Goal: Task Accomplishment & Management: Manage account settings

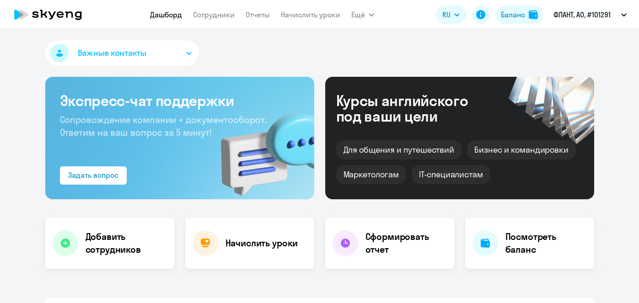
click at [327, 15] on link "Начислить уроки" at bounding box center [310, 14] width 59 height 9
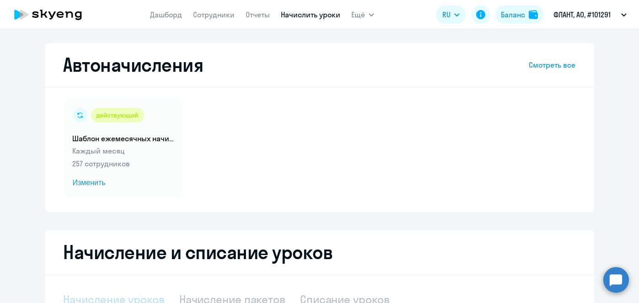
select select "10"
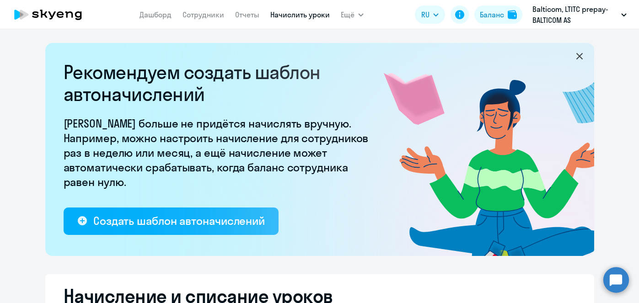
select select "10"
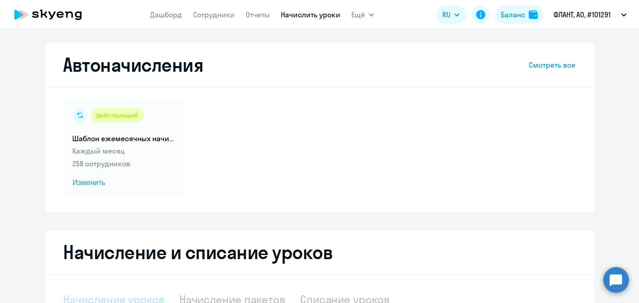
select select "10"
click at [84, 187] on span "Изменить" at bounding box center [124, 182] width 102 height 11
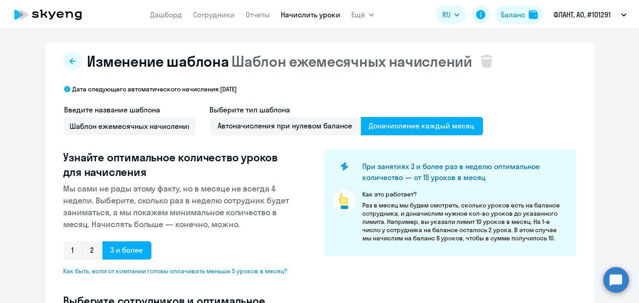
select select "10"
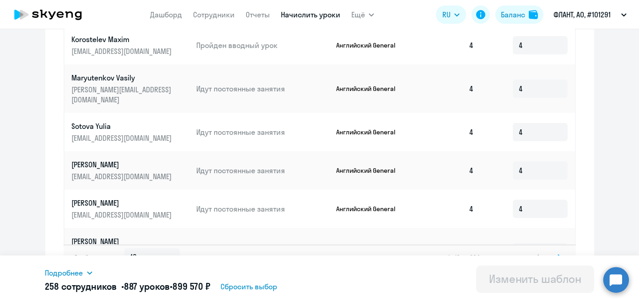
scroll to position [546, 0]
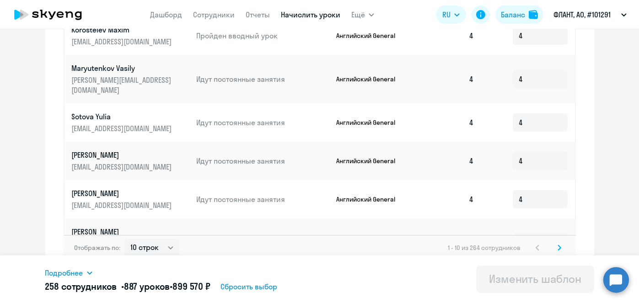
click at [557, 245] on icon at bounding box center [559, 248] width 4 height 6
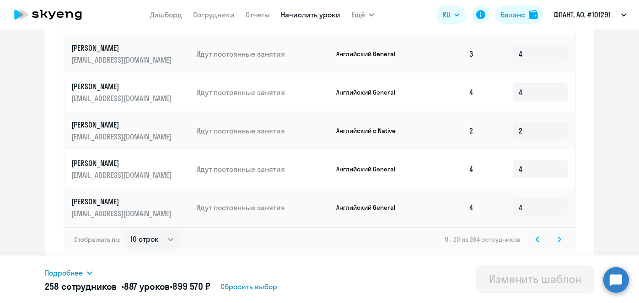
click at [557, 241] on icon at bounding box center [559, 239] width 4 height 6
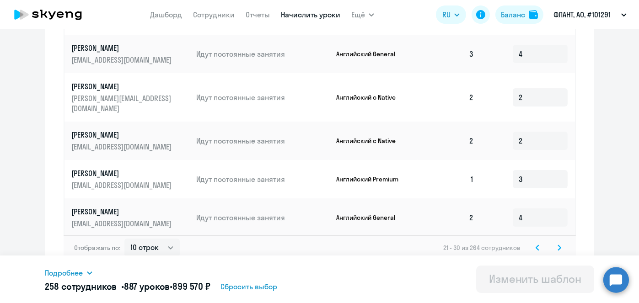
click at [557, 245] on icon at bounding box center [559, 248] width 4 height 6
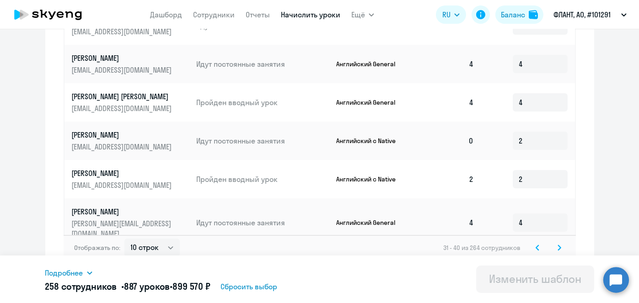
click at [557, 245] on icon at bounding box center [559, 248] width 4 height 6
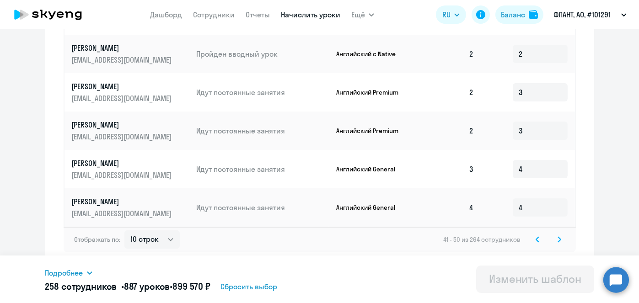
scroll to position [0, 0]
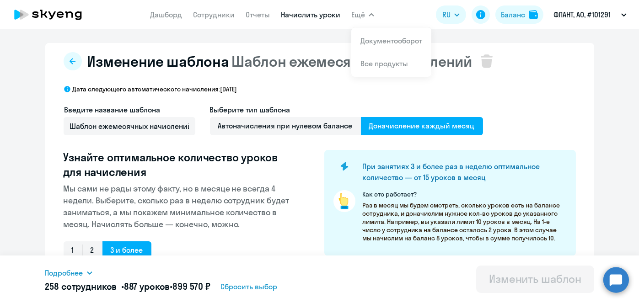
click at [317, 15] on link "Начислить уроки" at bounding box center [310, 14] width 59 height 9
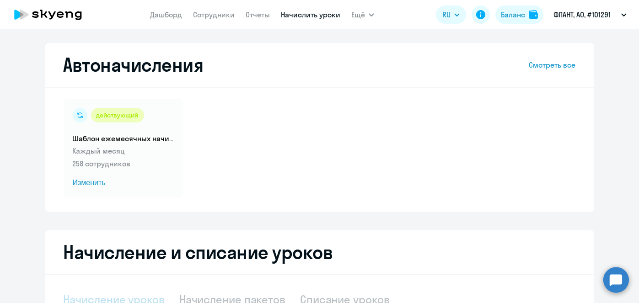
select select "10"
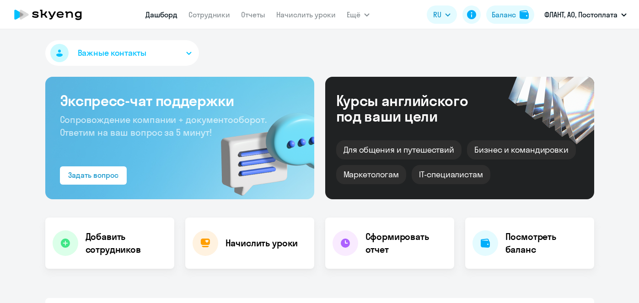
select select "30"
click at [289, 15] on link "Начислить уроки" at bounding box center [305, 14] width 59 height 9
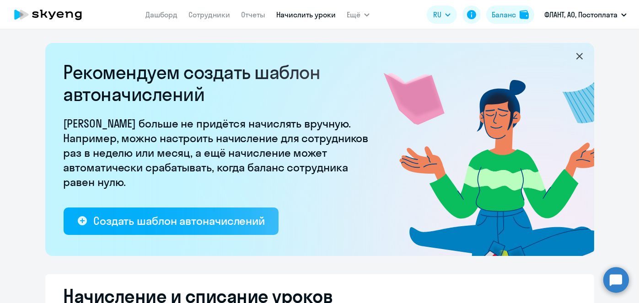
select select "10"
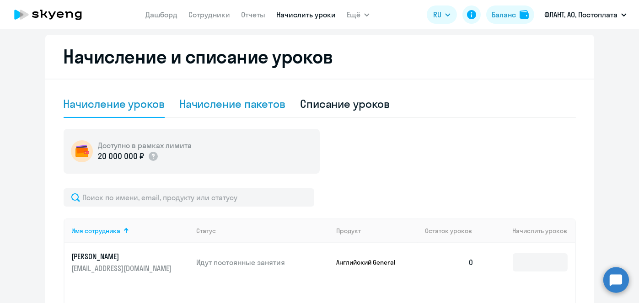
click at [260, 114] on div "Начисление пакетов" at bounding box center [232, 104] width 106 height 27
select select "10"
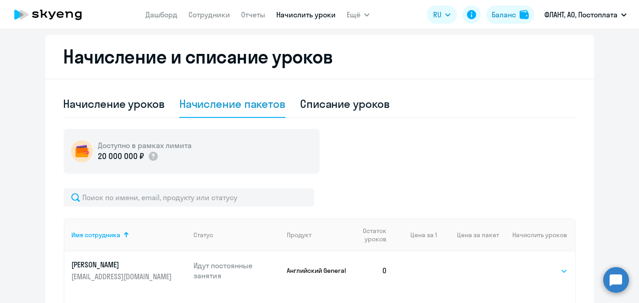
click at [551, 271] on select "Выбрать 4 8 16 32 64 96 128" at bounding box center [548, 271] width 37 height 11
select select "4"
click at [530, 266] on select "Выбрать 4 8 16 32 64 96 128" at bounding box center [548, 271] width 37 height 11
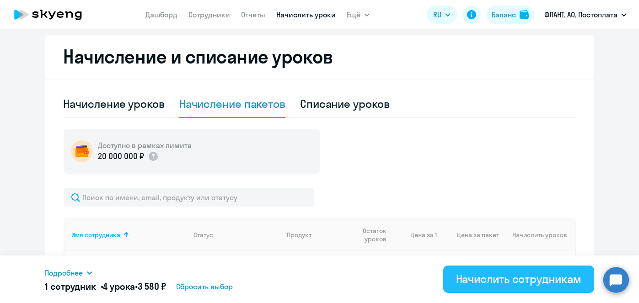
click at [534, 280] on div "Начислить сотрудникам" at bounding box center [518, 279] width 125 height 15
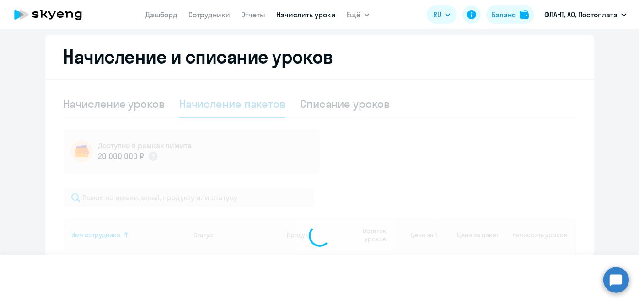
select select
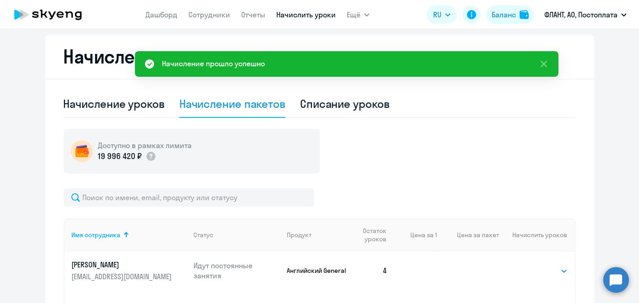
scroll to position [0, 0]
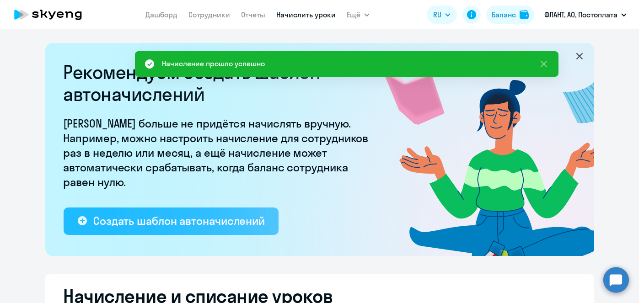
click at [177, 222] on div "Создать шаблон автоначислений" at bounding box center [178, 221] width 171 height 15
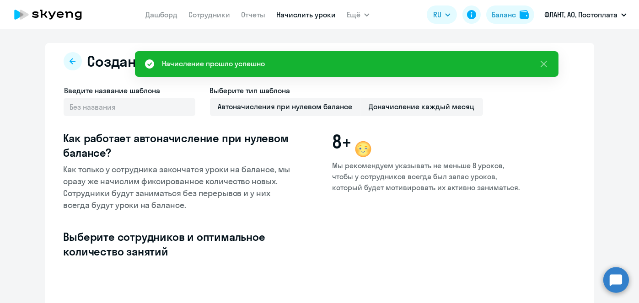
select select "10"
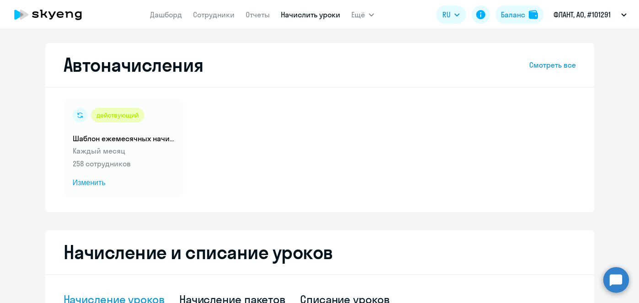
select select "10"
click at [97, 183] on span "Изменить" at bounding box center [124, 182] width 102 height 11
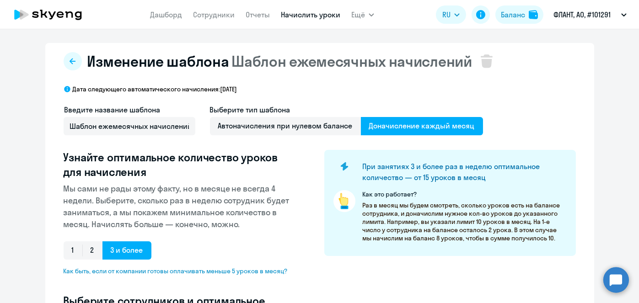
select select "10"
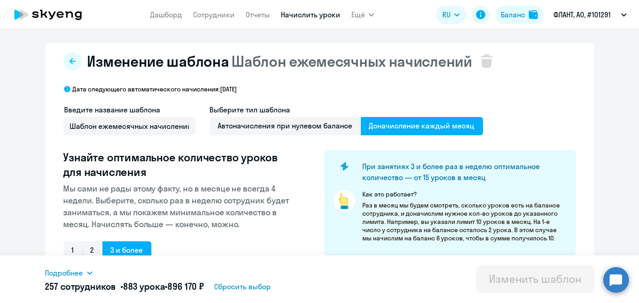
scroll to position [240, 0]
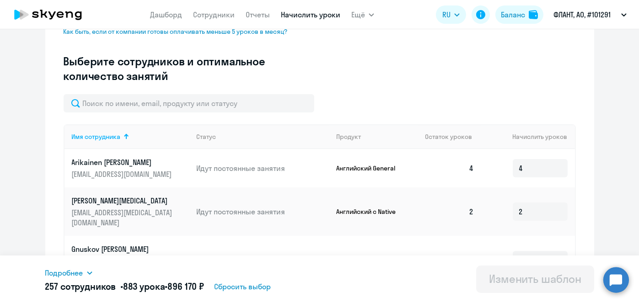
drag, startPoint x: 631, startPoint y: 174, endPoint x: 623, endPoint y: 153, distance: 22.0
click at [623, 153] on ng-component "Изменение шаблона Шаблон ежемесячных начислений Дата следующего автоматического…" at bounding box center [319, 192] width 639 height 778
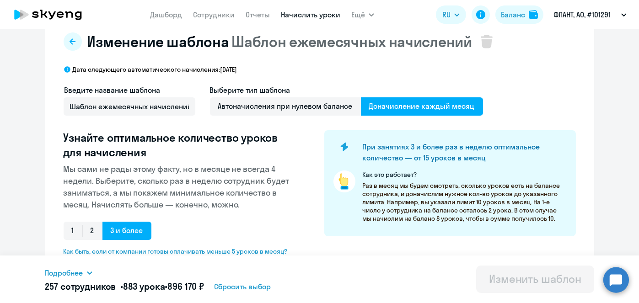
scroll to position [0, 0]
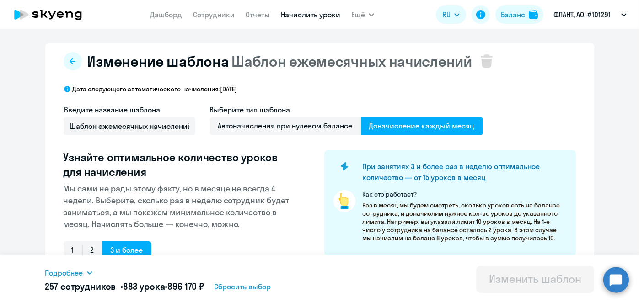
click at [315, 17] on link "Начислить уроки" at bounding box center [310, 14] width 59 height 9
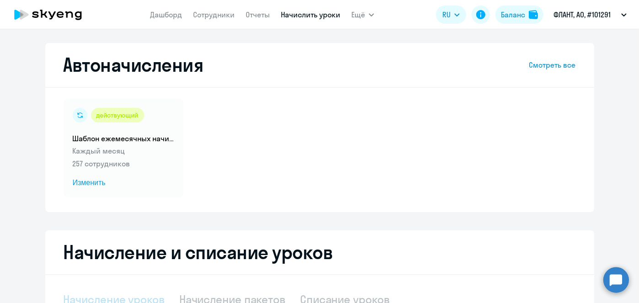
select select "10"
click at [213, 13] on link "Сотрудники" at bounding box center [214, 14] width 42 height 9
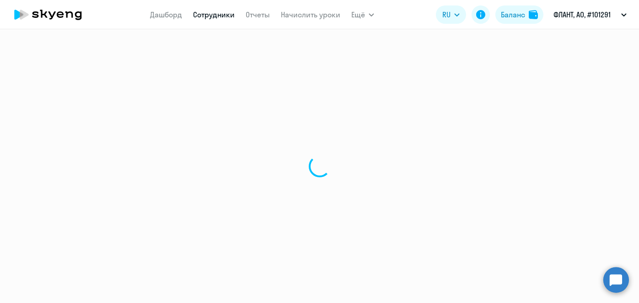
select select "30"
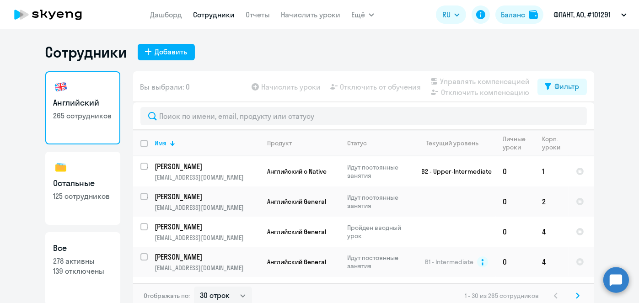
click at [83, 178] on h3 "Остальные" at bounding box center [82, 183] width 59 height 12
select select "30"
